Goal: Navigation & Orientation: Find specific page/section

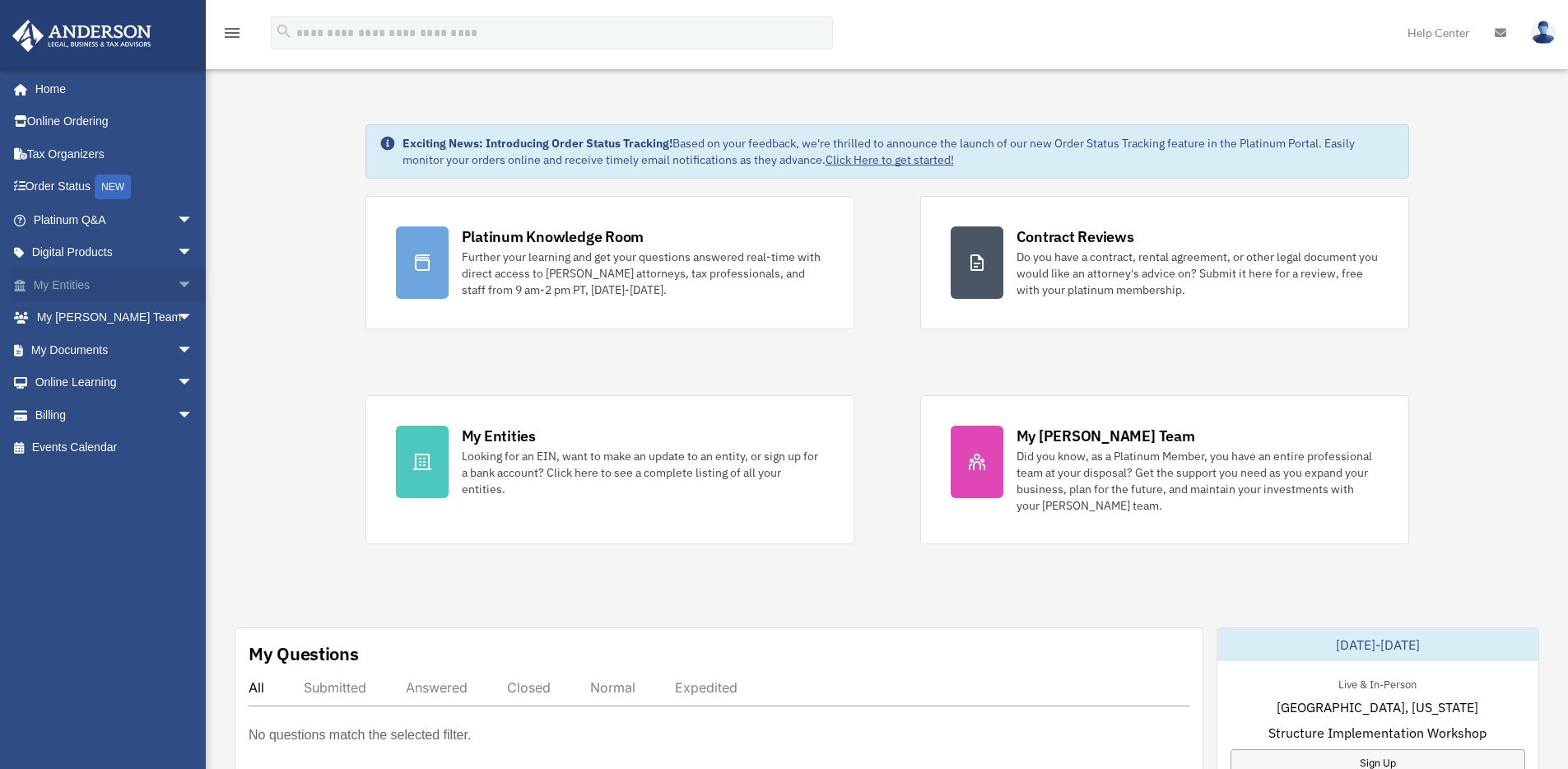
click at [107, 282] on link "My Entities arrow_drop_down" at bounding box center [115, 284] width 206 height 33
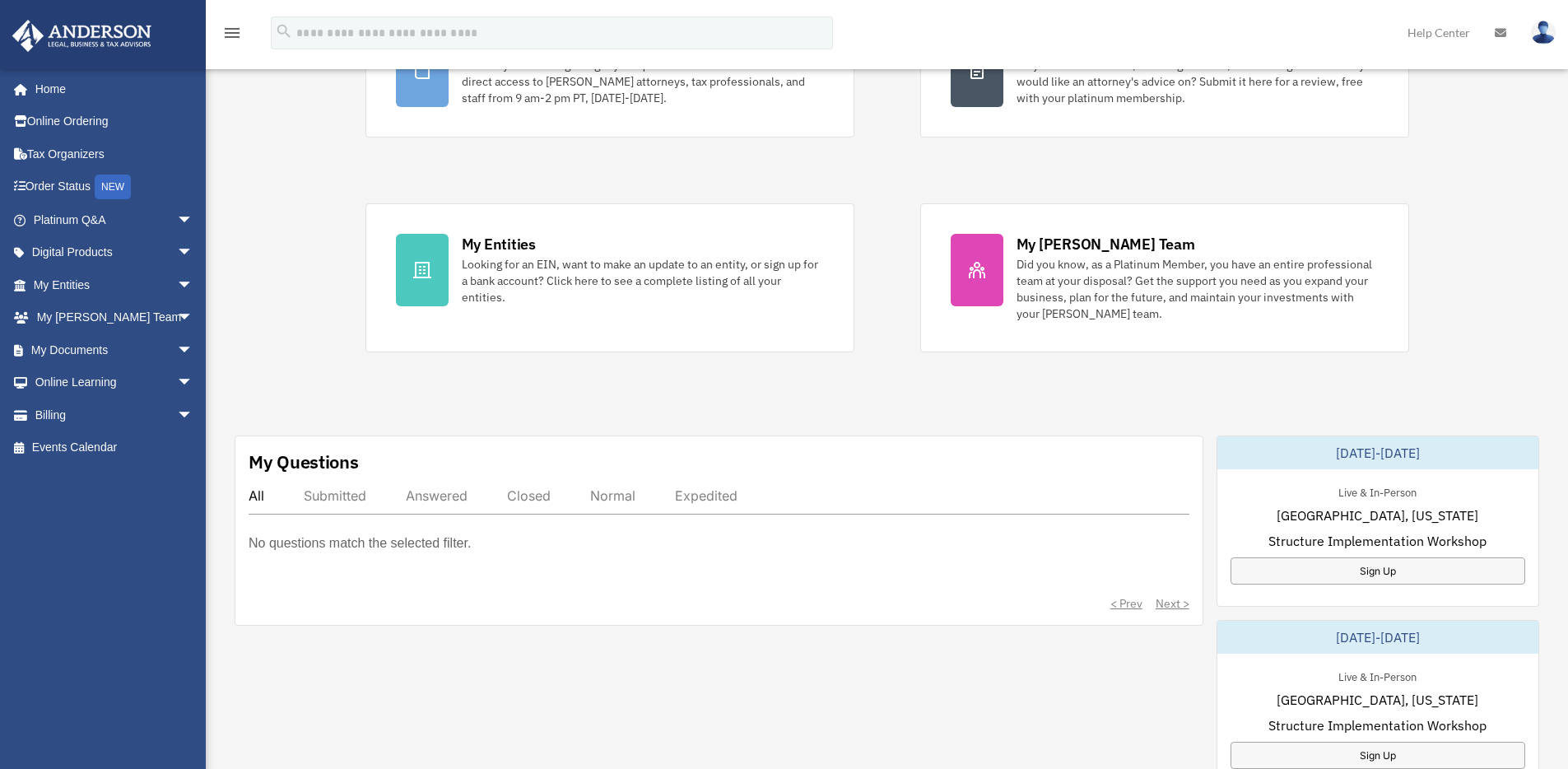
scroll to position [349, 0]
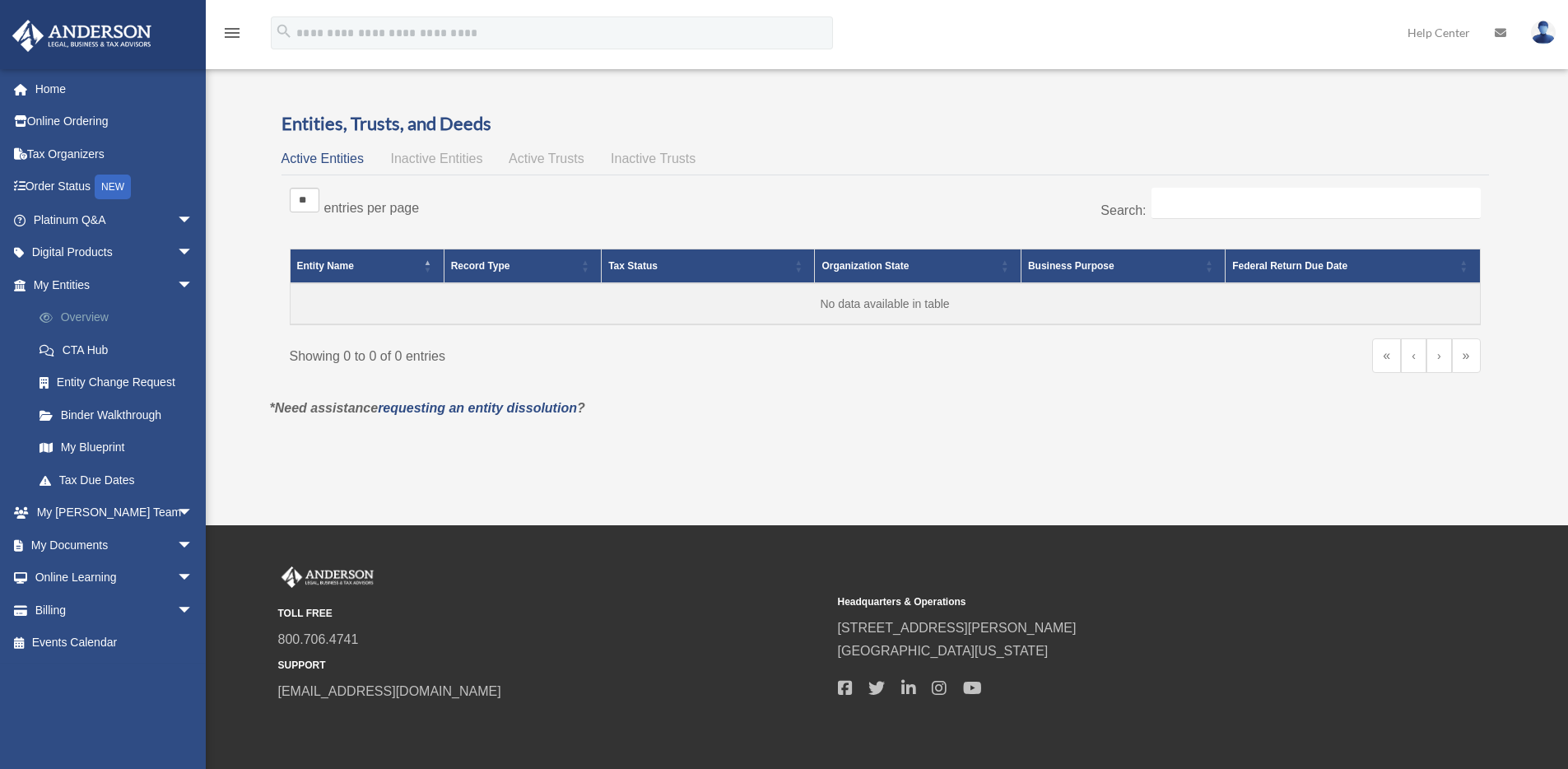
click at [73, 316] on link "Overview" at bounding box center [120, 317] width 195 height 33
click at [177, 286] on span "arrow_drop_down" at bounding box center [193, 285] width 33 height 34
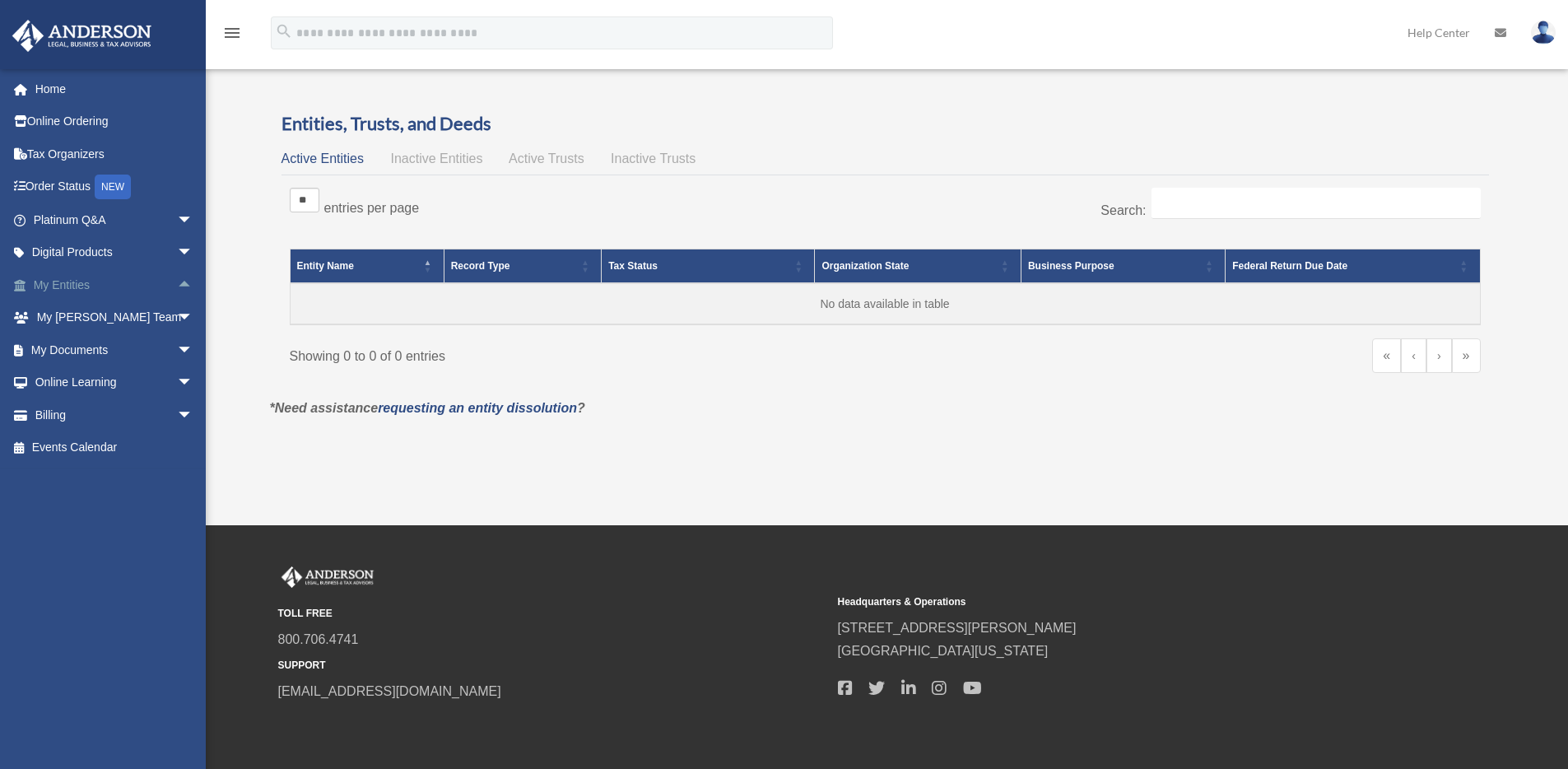
click at [177, 280] on span "arrow_drop_up" at bounding box center [193, 285] width 33 height 34
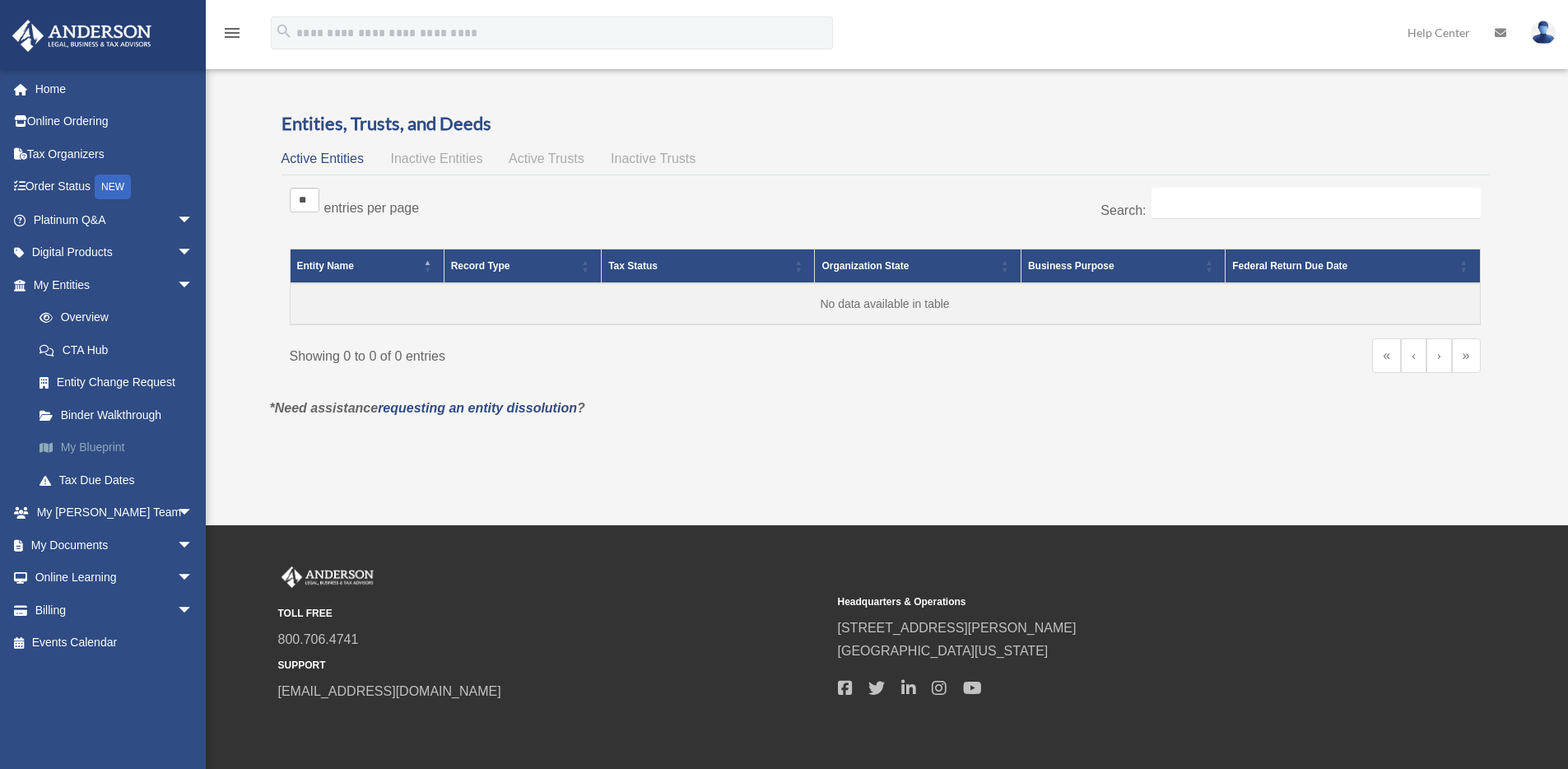
click at [85, 444] on link "My Blueprint" at bounding box center [120, 448] width 195 height 33
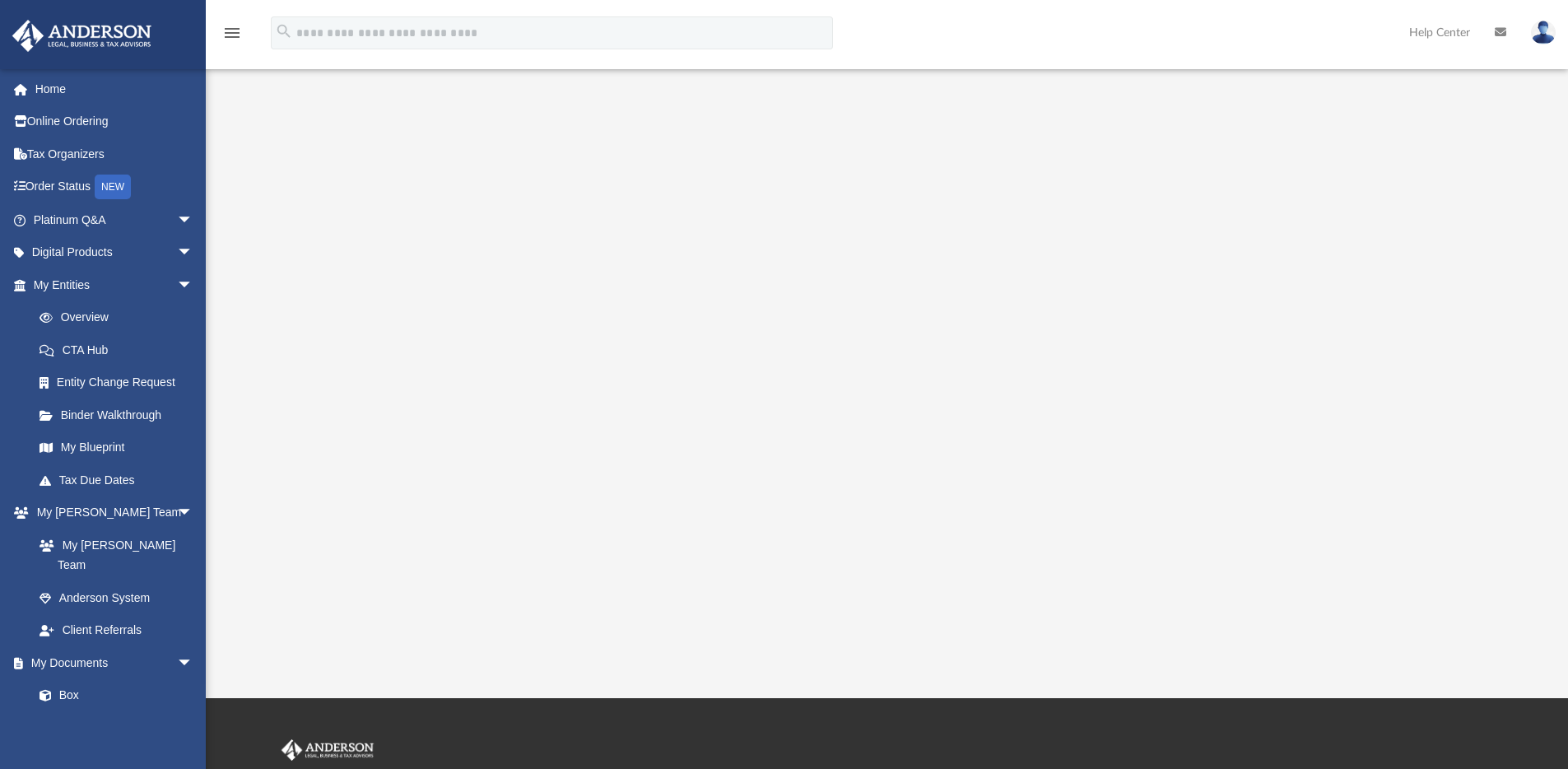
scroll to position [136, 0]
click at [177, 224] on span "arrow_drop_down" at bounding box center [193, 221] width 33 height 34
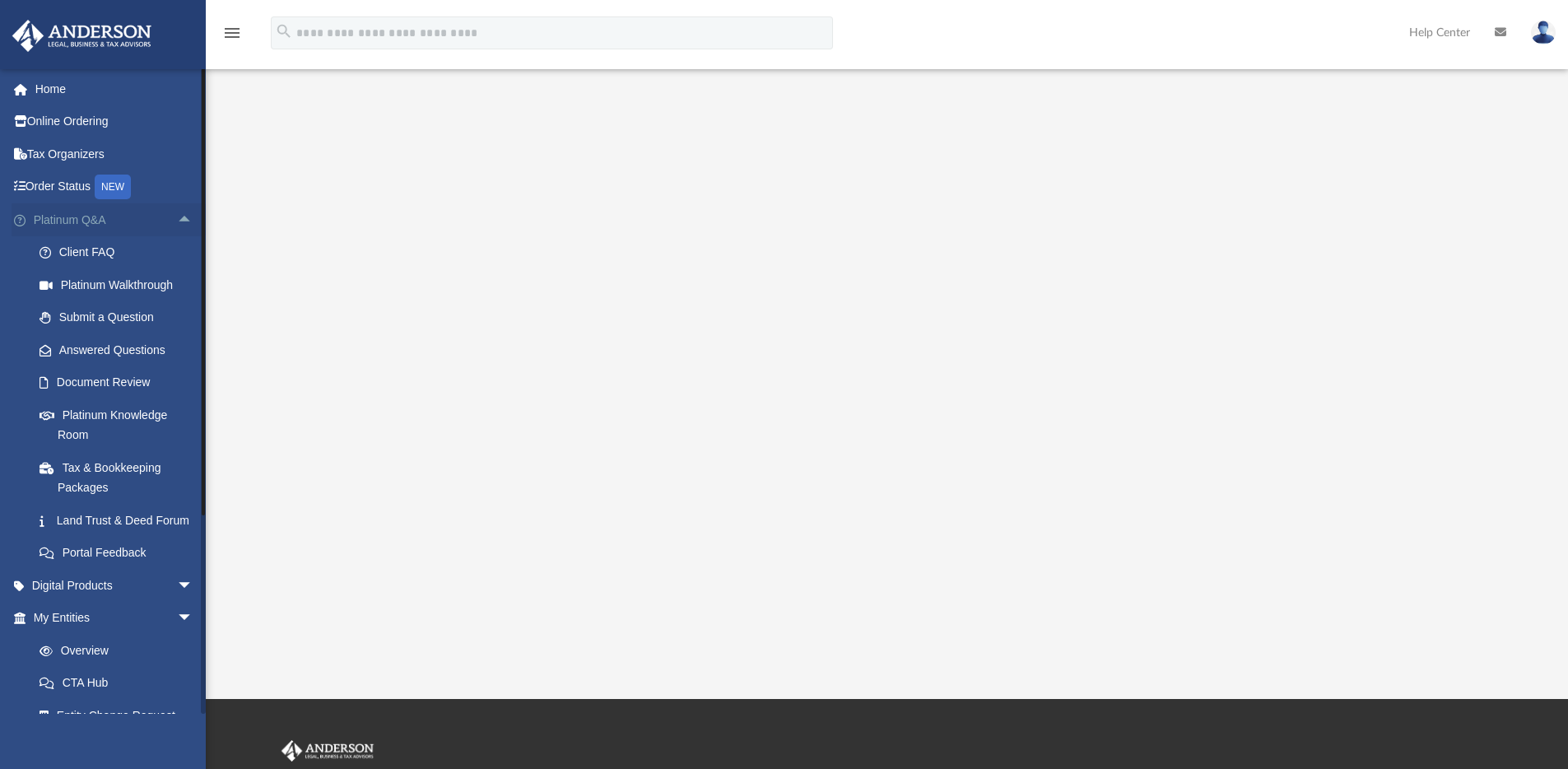
click at [177, 216] on span "arrow_drop_up" at bounding box center [193, 221] width 33 height 34
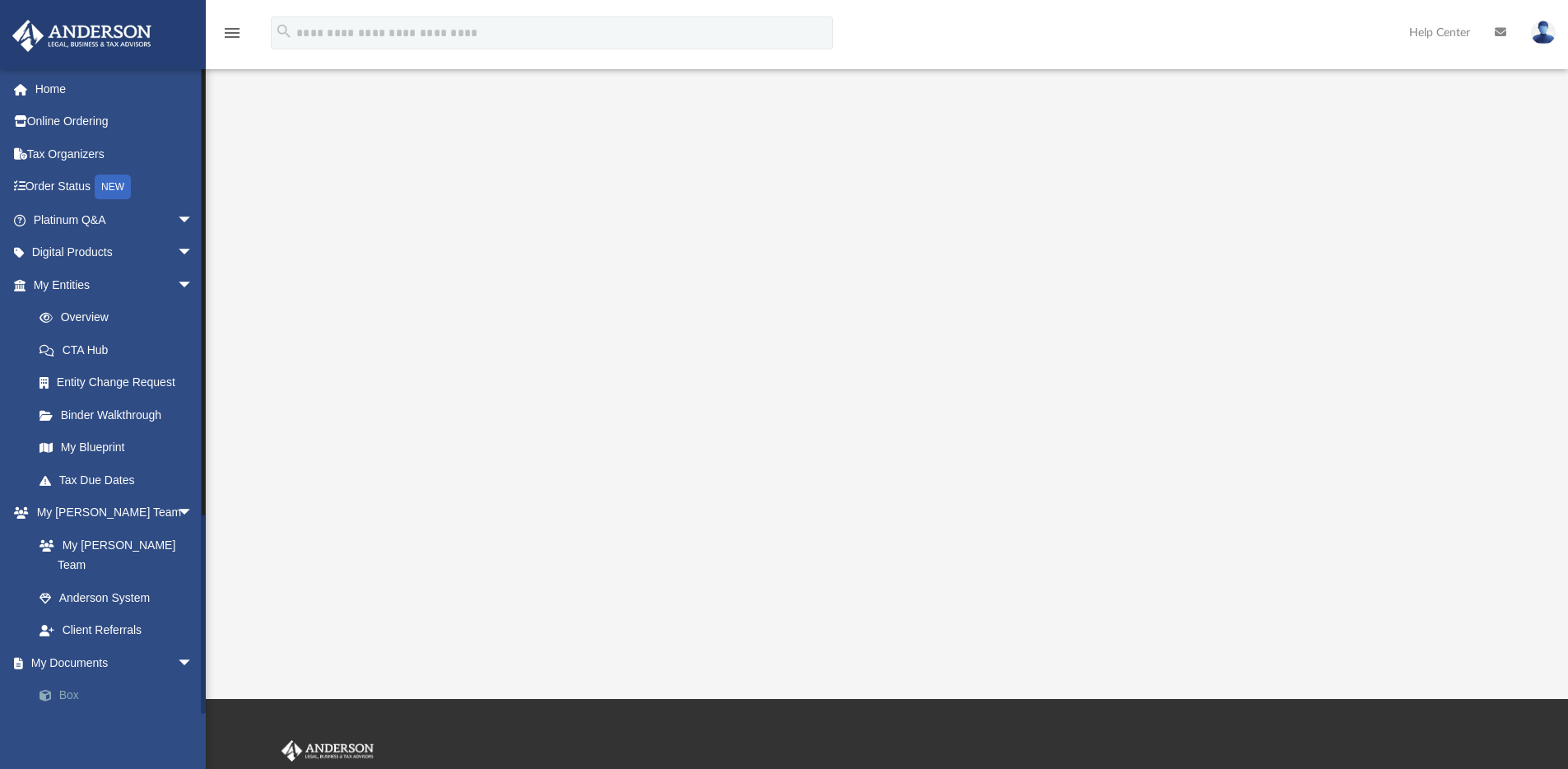
click at [75, 679] on link "Box" at bounding box center [120, 695] width 195 height 33
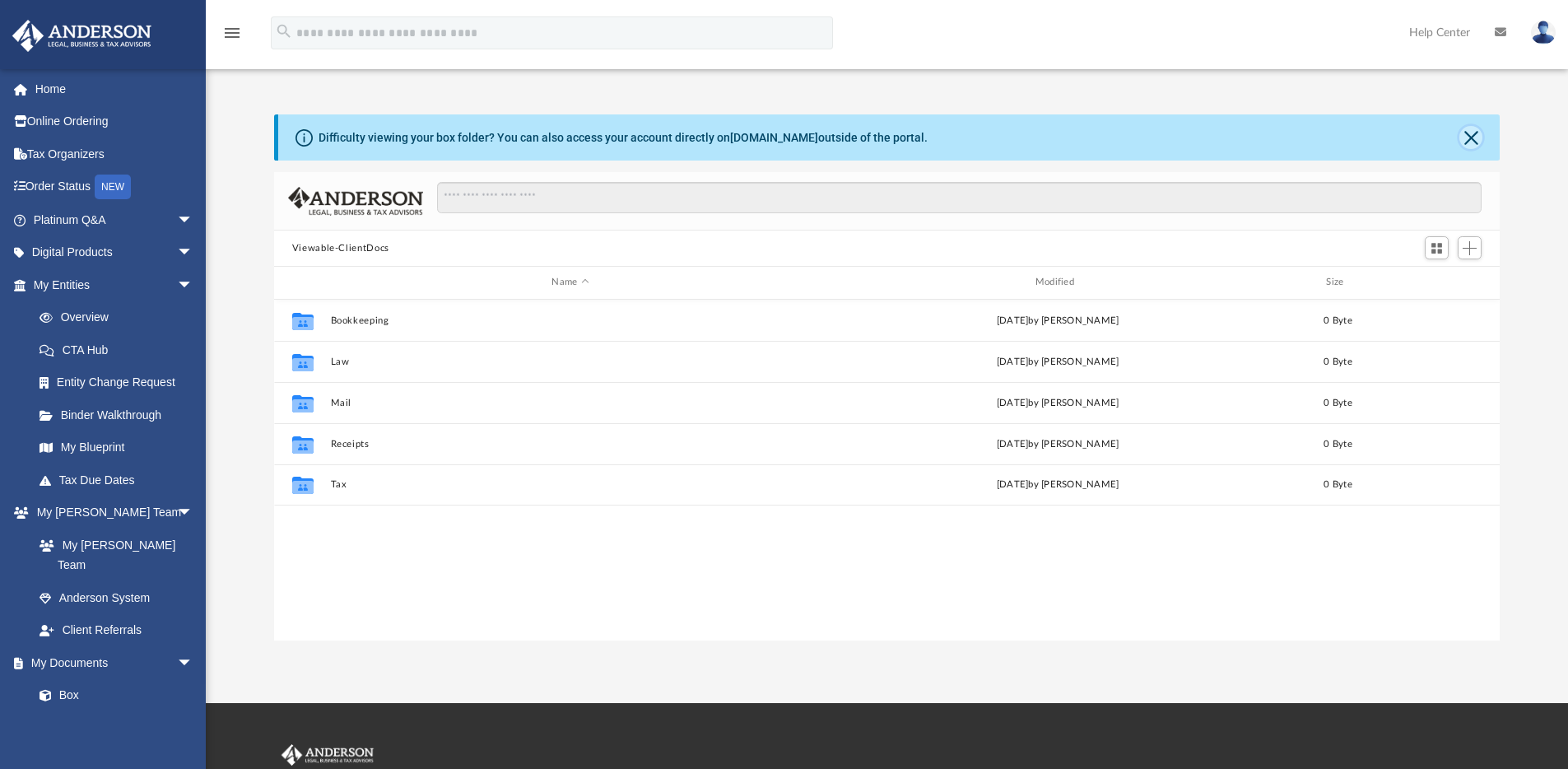
click at [1476, 135] on button "Close" at bounding box center [1470, 137] width 23 height 23
